Goal: Transaction & Acquisition: Purchase product/service

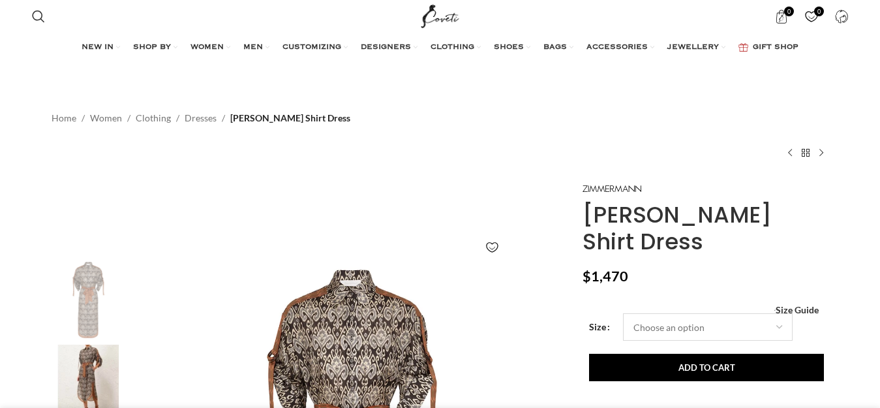
click at [781, 313] on select "Choose an option 6 UK 8 UK 10 UK 12 UK 14 UK 16 UK" at bounding box center [708, 326] width 170 height 27
drag, startPoint x: 811, startPoint y: 136, endPoint x: 891, endPoint y: 39, distance: 126.1
click at [811, 136] on div "Home Women Clothing Dresses Wylie Shirt Dress Acacia Denim Harem Pant $ 720 Bac…" at bounding box center [441, 134] width 778 height 92
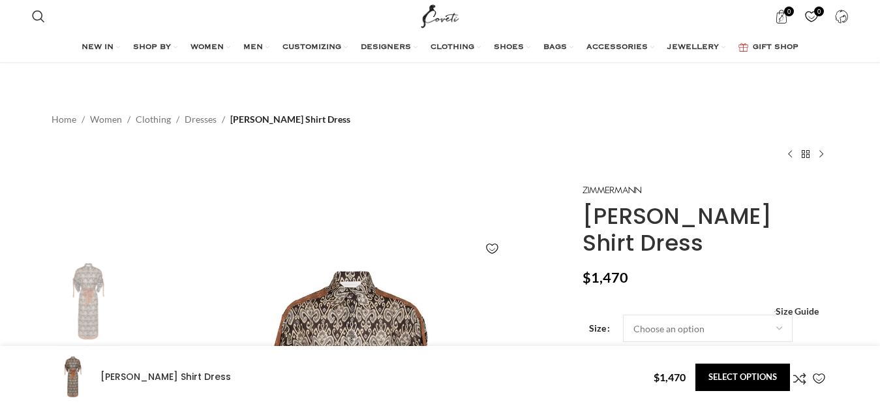
scroll to position [2594, 0]
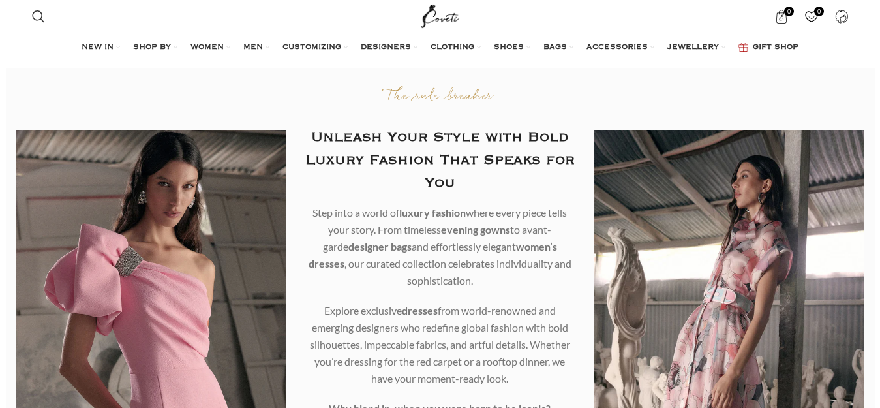
scroll to position [1009, 0]
